Goal: Transaction & Acquisition: Purchase product/service

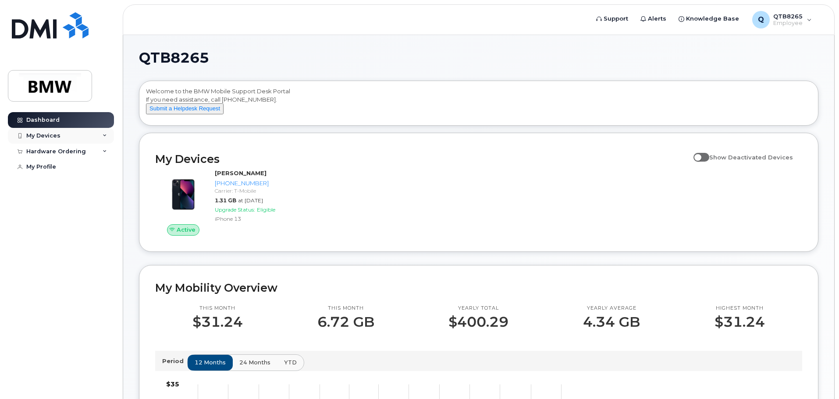
click at [109, 136] on div "My Devices" at bounding box center [61, 136] width 106 height 16
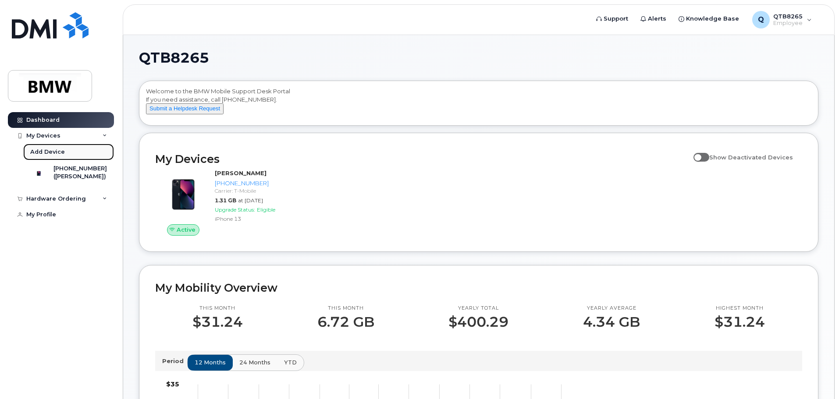
click at [59, 153] on div "Add Device" at bounding box center [47, 152] width 35 height 8
click at [101, 153] on div "Hardware Ordering" at bounding box center [61, 152] width 106 height 16
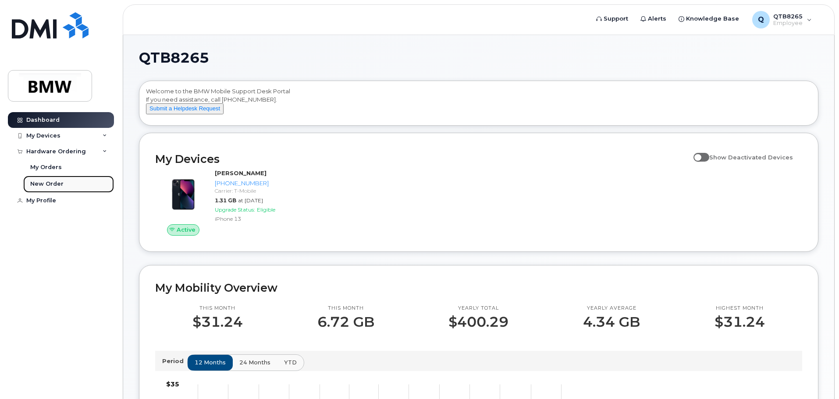
click at [56, 183] on div "New Order" at bounding box center [46, 184] width 33 height 8
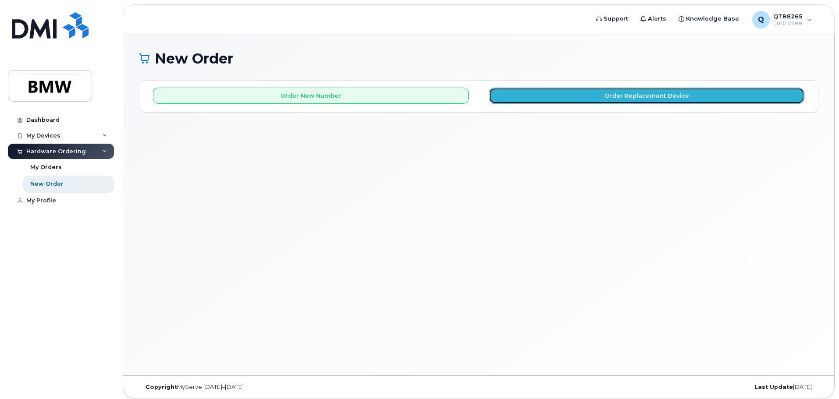
click at [601, 102] on button "Order Replacement Device" at bounding box center [647, 96] width 316 height 16
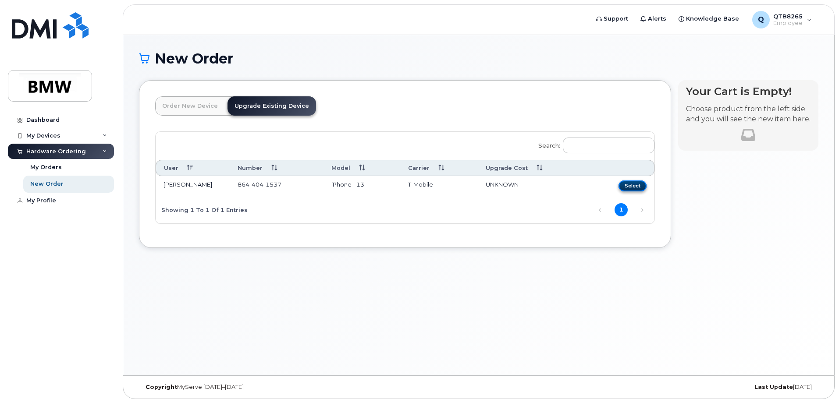
click at [636, 188] on button "Select" at bounding box center [632, 186] width 28 height 11
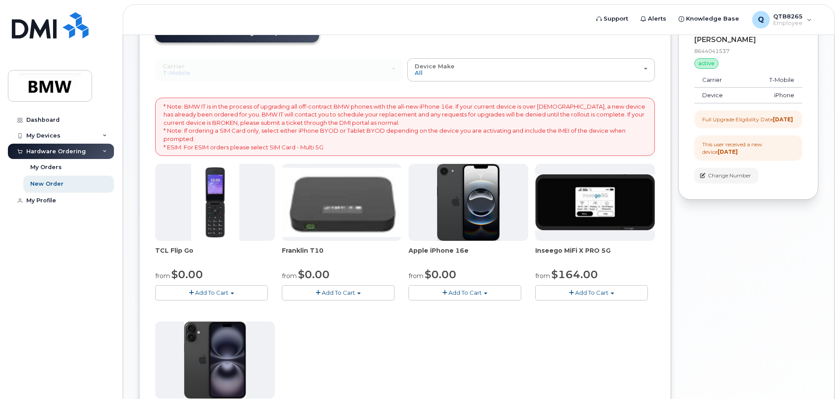
scroll to position [146, 0]
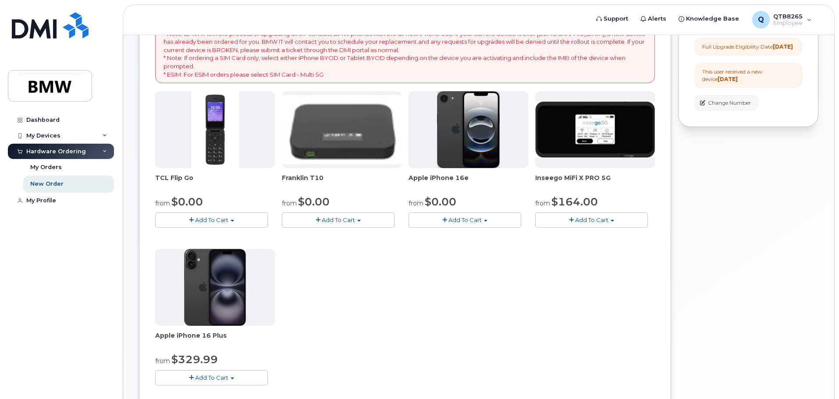
click at [455, 218] on span "Add To Cart" at bounding box center [464, 220] width 33 height 7
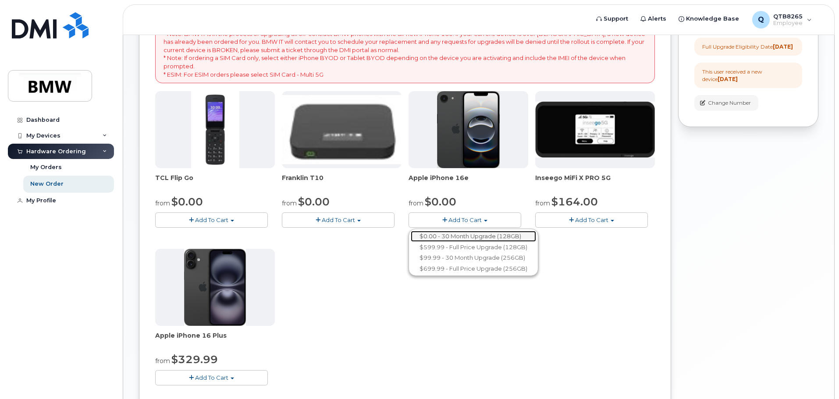
click at [464, 236] on link "$0.00 - 30 Month Upgrade (128GB)" at bounding box center [473, 236] width 125 height 11
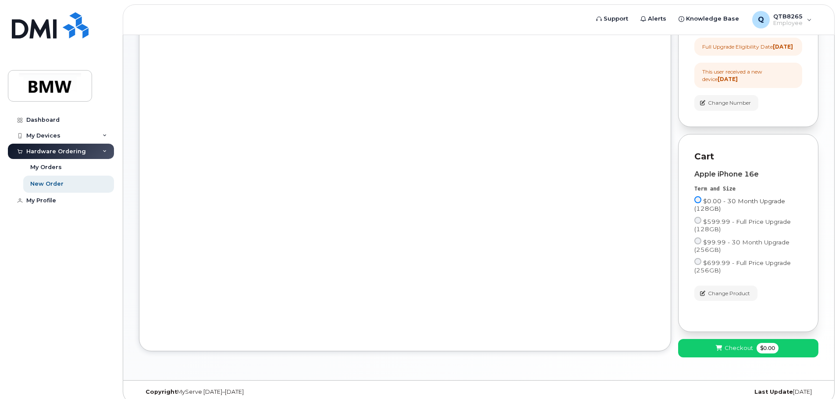
click at [699, 203] on input "$0.00 - 30 Month Upgrade (128GB)" at bounding box center [697, 199] width 7 height 7
click at [700, 203] on input "$0.00 - 30 Month Upgrade (128GB)" at bounding box center [697, 199] width 7 height 7
click at [696, 203] on input "$0.00 - 30 Month Upgrade (128GB)" at bounding box center [697, 199] width 7 height 7
click at [699, 203] on input "$0.00 - 30 Month Upgrade (128GB)" at bounding box center [697, 199] width 7 height 7
click at [718, 298] on span "Change Product" at bounding box center [729, 294] width 42 height 8
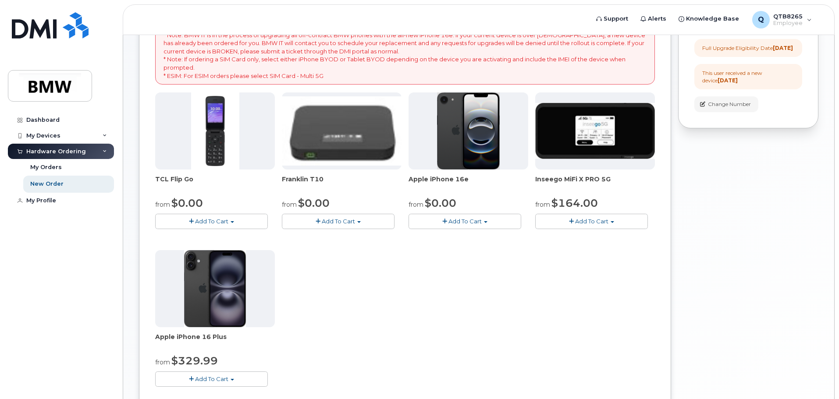
scroll to position [102, 0]
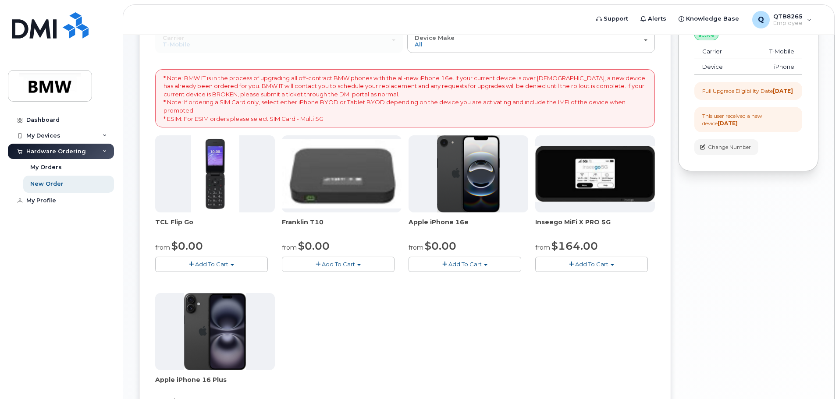
click at [460, 262] on span "Add To Cart" at bounding box center [464, 264] width 33 height 7
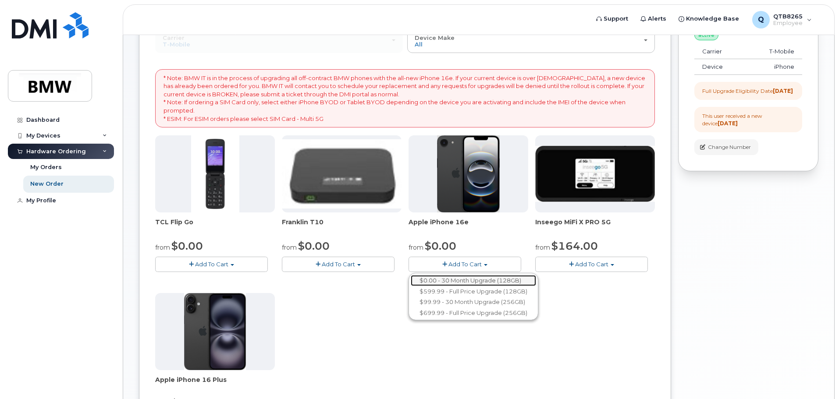
click at [450, 280] on link "$0.00 - 30 Month Upgrade (128GB)" at bounding box center [473, 280] width 125 height 11
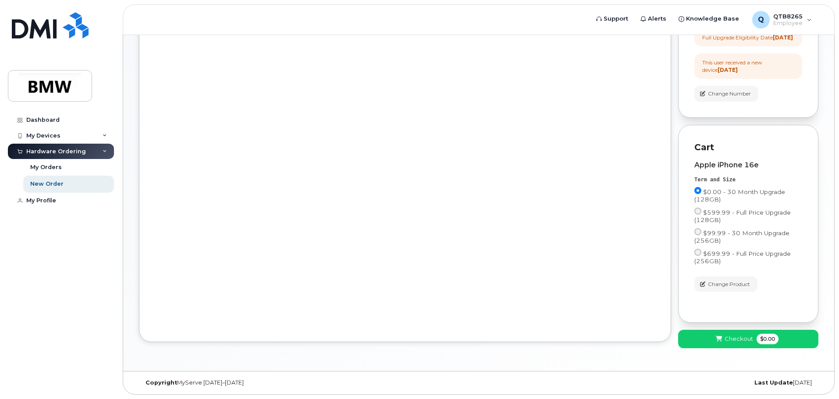
scroll to position [163, 0]
click at [721, 340] on icon at bounding box center [719, 340] width 6 height 6
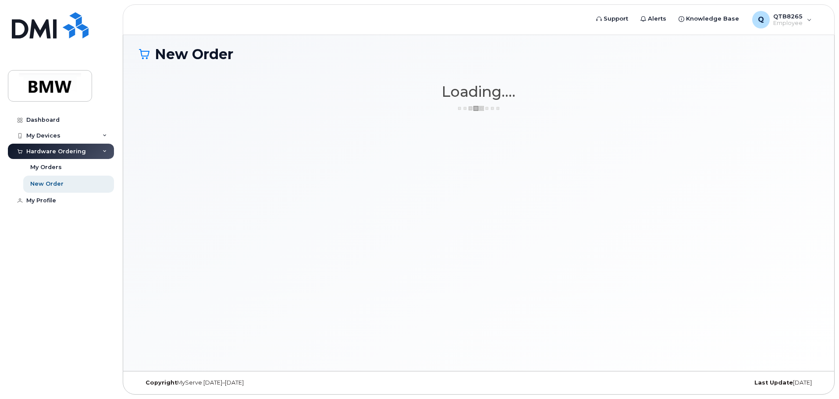
scroll to position [4, 0]
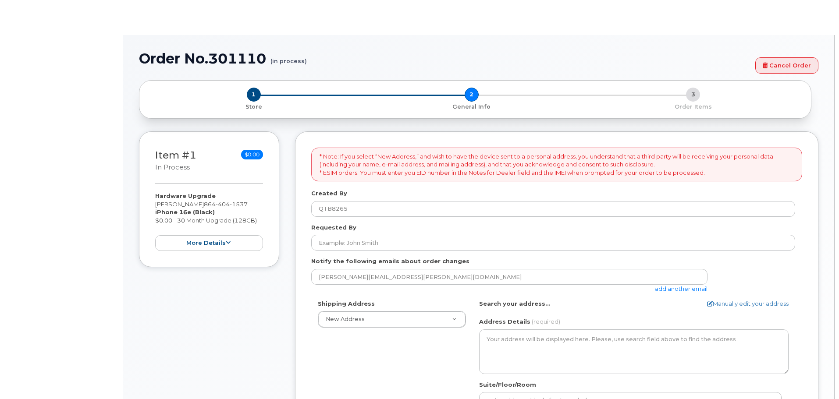
select select
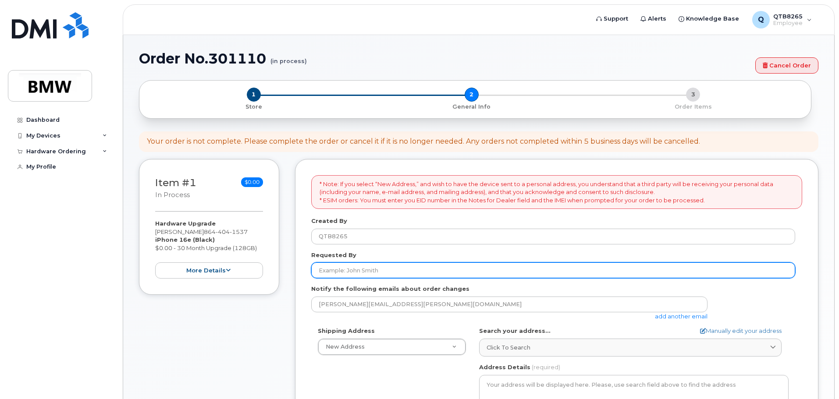
click at [416, 273] on input "Requested By" at bounding box center [553, 271] width 484 height 16
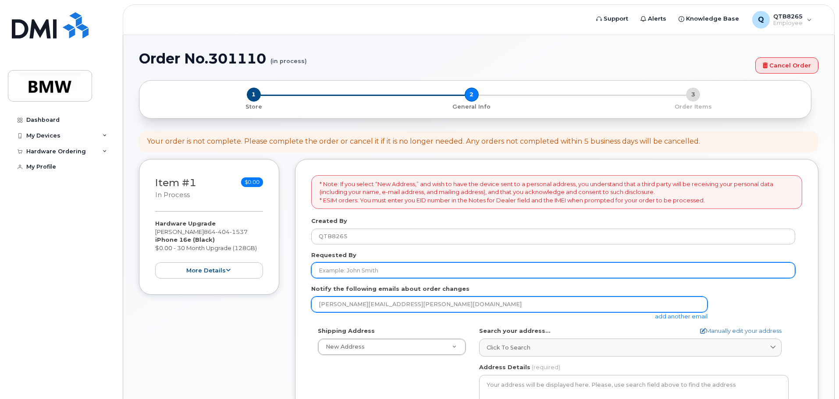
type input "[PERSON_NAME]"
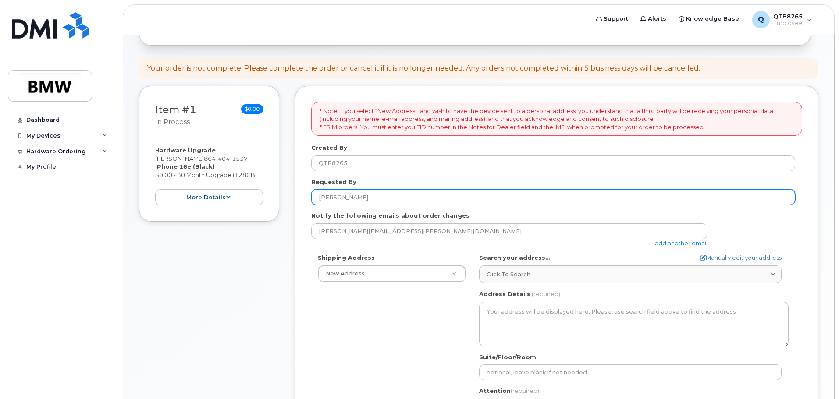
scroll to position [146, 0]
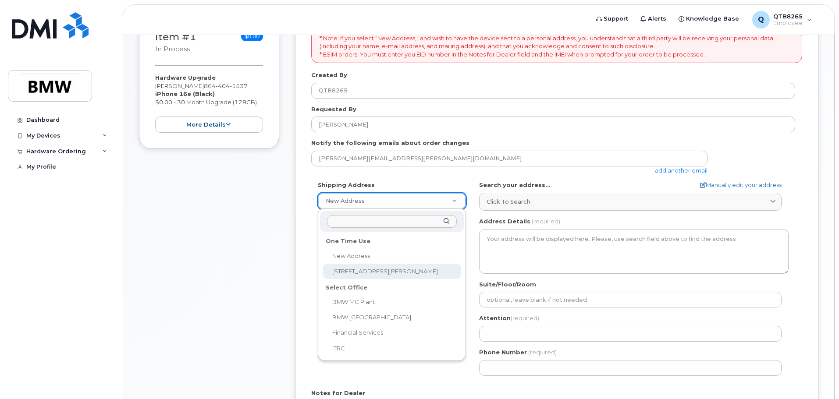
select select "3121 Melvin Hill Rd"
type textarea "3121 Melvin Hill Rd CAMPOBELLO SC 29322-9352 UNITED STATES"
type input "[PERSON_NAME]"
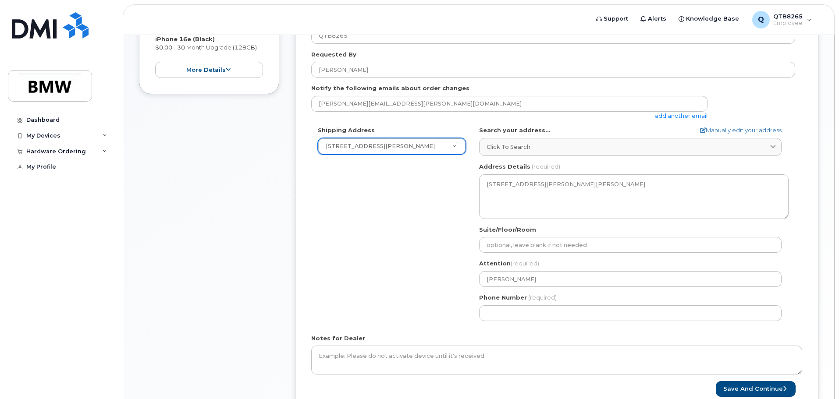
scroll to position [219, 0]
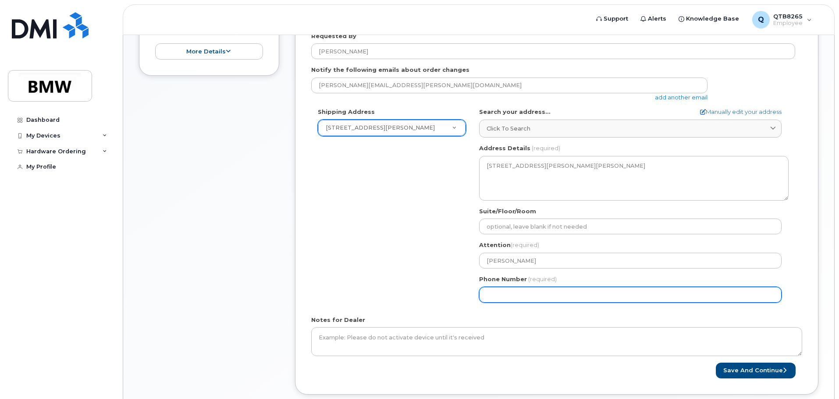
click at [523, 295] on input "Phone Number" at bounding box center [630, 295] width 302 height 16
type input "8644153828"
select select
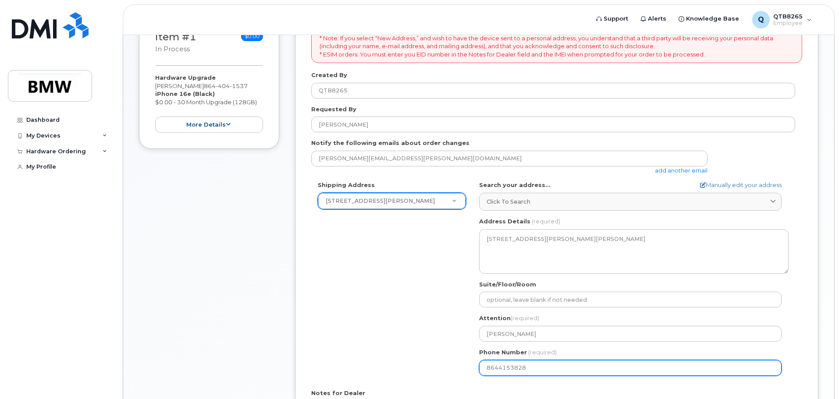
scroll to position [73, 0]
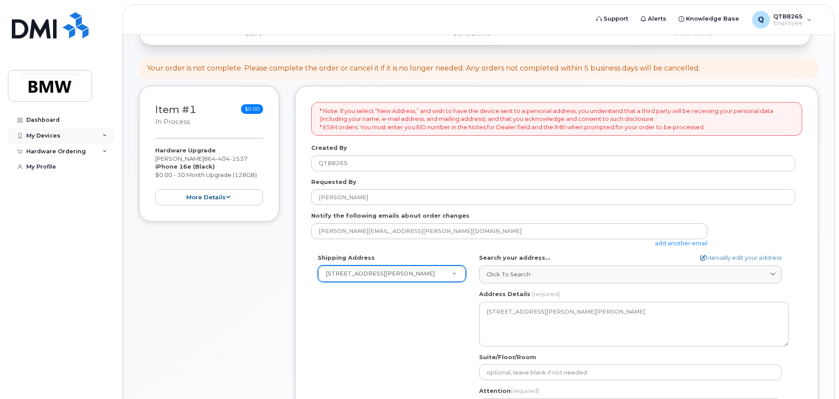
click at [106, 139] on div "My Devices" at bounding box center [61, 136] width 106 height 16
click at [107, 149] on icon at bounding box center [105, 151] width 4 height 4
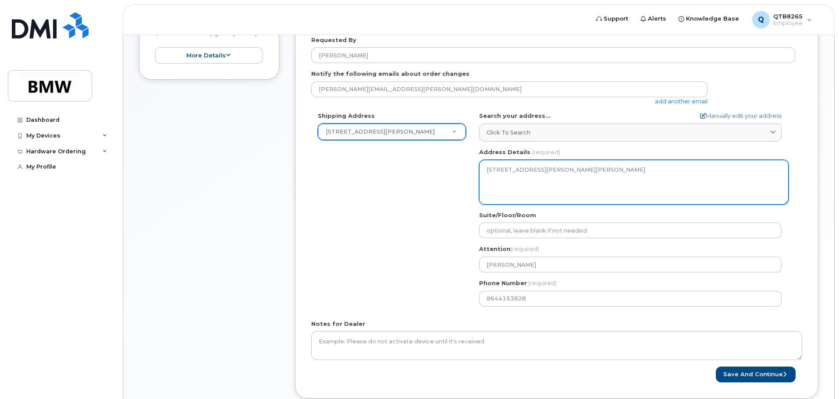
scroll to position [272, 0]
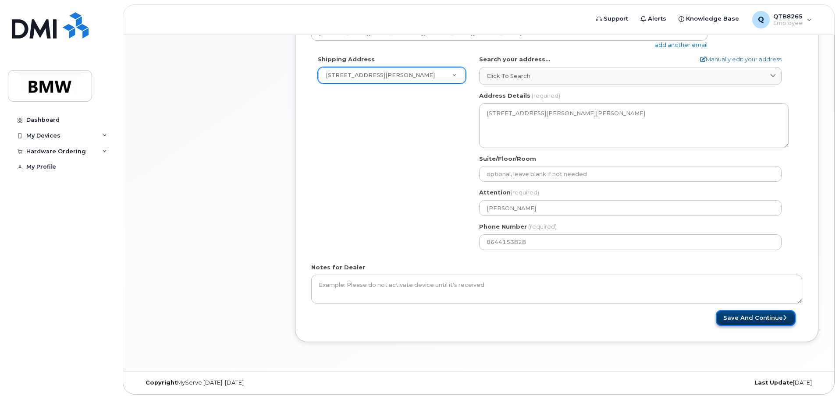
click at [751, 320] on button "Save and Continue" at bounding box center [756, 318] width 80 height 16
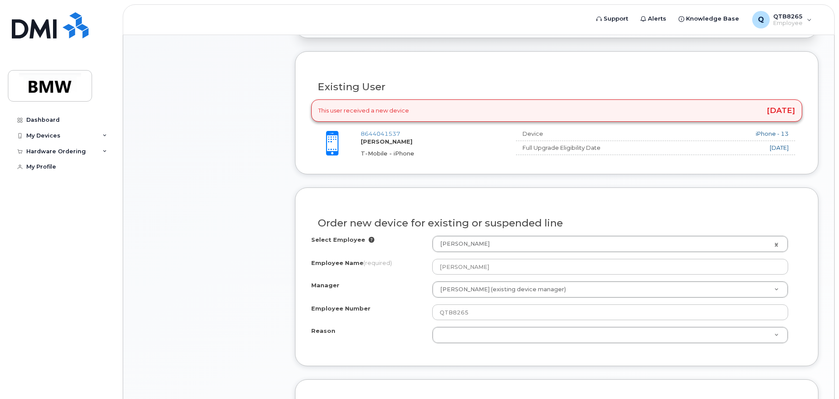
scroll to position [292, 0]
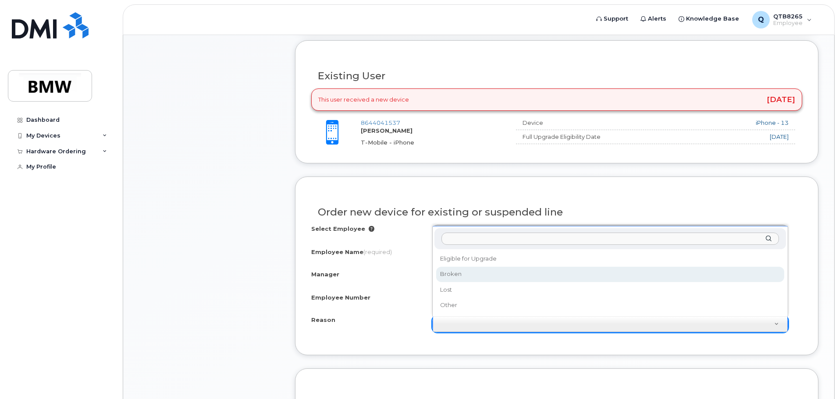
select select "broken"
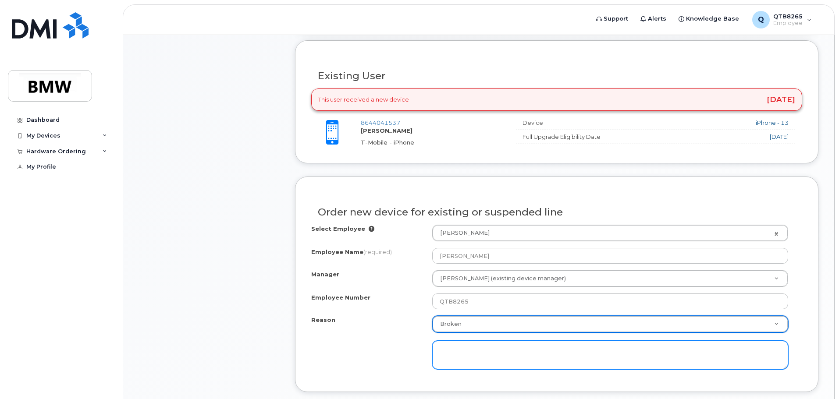
click at [458, 351] on textarea at bounding box center [610, 355] width 356 height 29
click at [449, 347] on textarea at bounding box center [610, 355] width 356 height 29
click at [442, 346] on textarea at bounding box center [610, 355] width 356 height 29
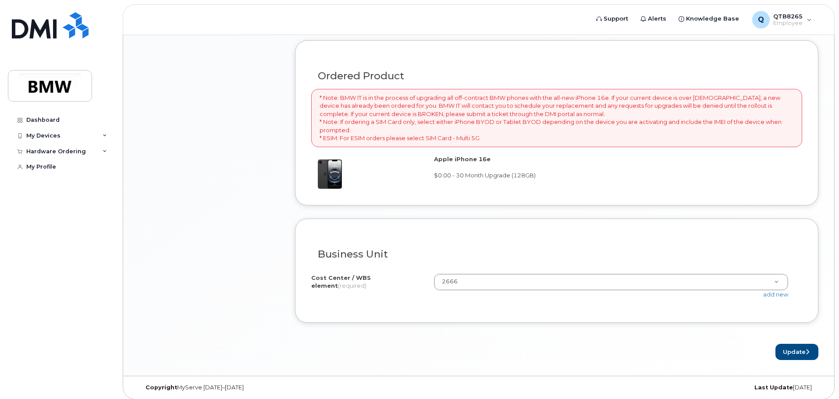
scroll to position [662, 0]
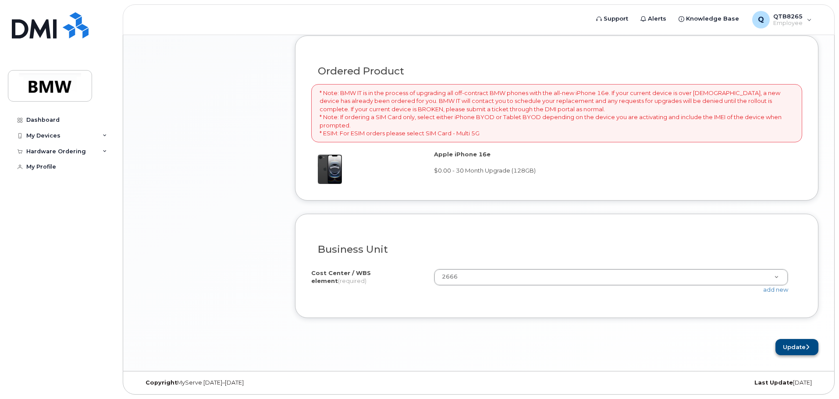
type textarea "screen is completely cracked cannot use"
click at [799, 344] on button "Update" at bounding box center [796, 347] width 43 height 16
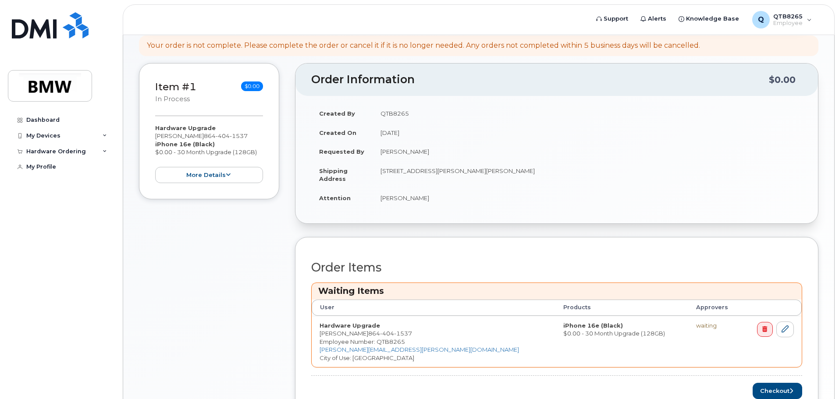
scroll to position [206, 0]
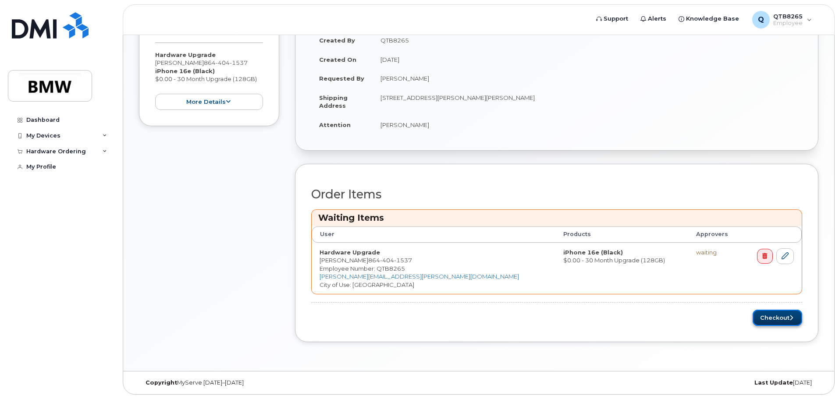
click at [763, 320] on button "Checkout" at bounding box center [778, 318] width 50 height 16
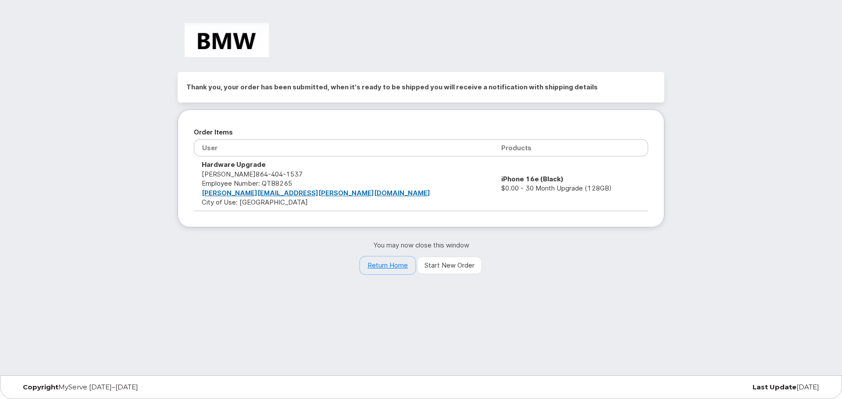
click at [399, 268] on link "Return Home" at bounding box center [387, 266] width 55 height 18
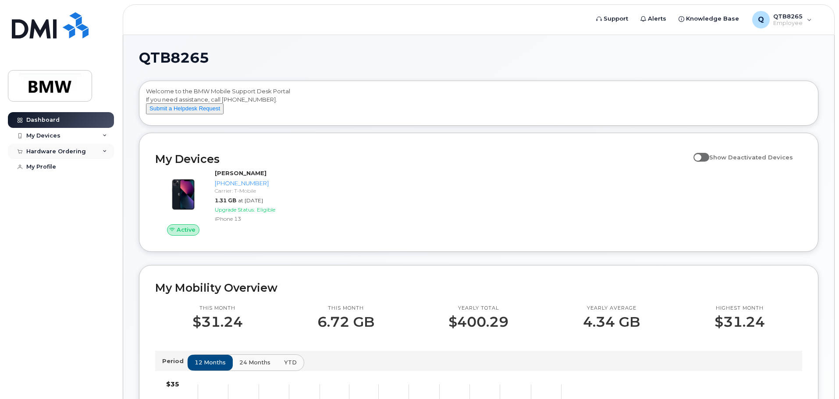
click at [48, 152] on div "Hardware Ordering" at bounding box center [56, 151] width 60 height 7
click at [62, 169] on link "My Orders" at bounding box center [68, 167] width 91 height 17
